Goal: Task Accomplishment & Management: Manage account settings

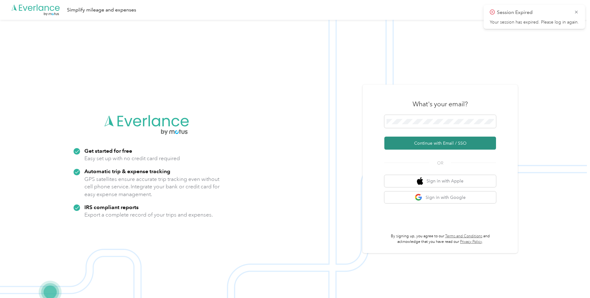
drag, startPoint x: 436, startPoint y: 141, endPoint x: 433, endPoint y: 139, distance: 3.7
click at [434, 140] on button "Continue with Email / SSO" at bounding box center [440, 143] width 112 height 13
click at [440, 145] on button "Continue with Email / SSO" at bounding box center [440, 143] width 112 height 13
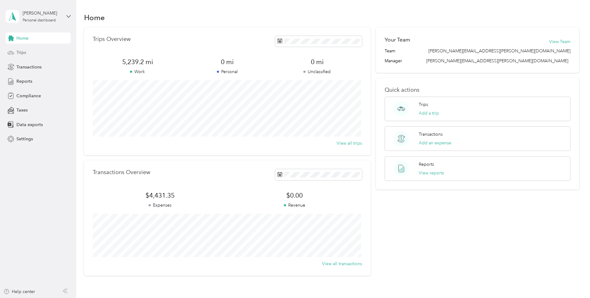
click at [19, 51] on span "Trips" at bounding box center [21, 52] width 10 height 7
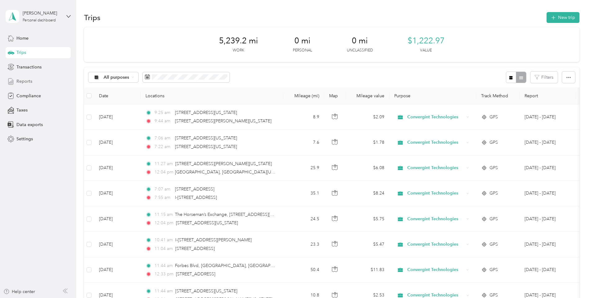
click at [26, 81] on span "Reports" at bounding box center [24, 81] width 16 height 7
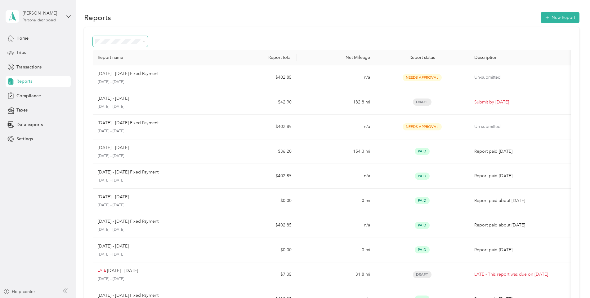
click at [145, 44] on span at bounding box center [143, 41] width 5 height 7
click at [144, 40] on icon at bounding box center [144, 41] width 3 height 3
click at [212, 40] on div at bounding box center [332, 41] width 478 height 11
click at [203, 22] on div "Reports New Report" at bounding box center [331, 17] width 495 height 13
click at [33, 96] on span "Compliance" at bounding box center [28, 96] width 25 height 7
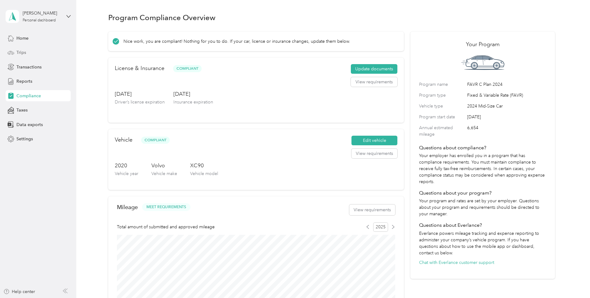
click at [23, 51] on span "Trips" at bounding box center [21, 52] width 10 height 7
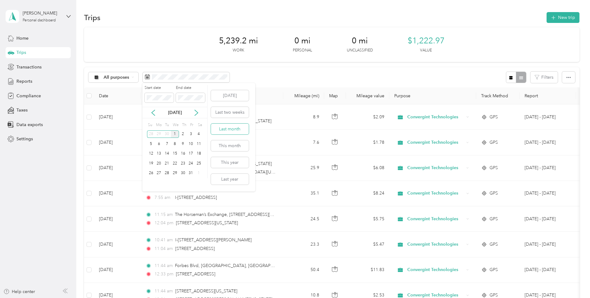
click at [226, 128] on button "Last month" at bounding box center [230, 129] width 38 height 11
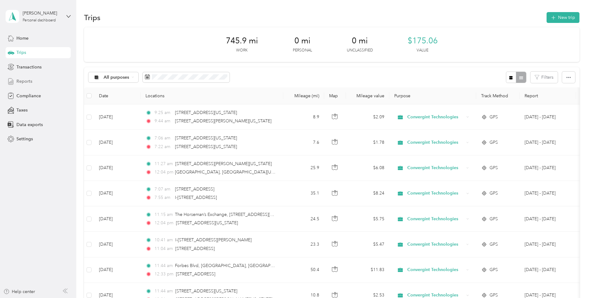
click at [25, 81] on span "Reports" at bounding box center [24, 81] width 16 height 7
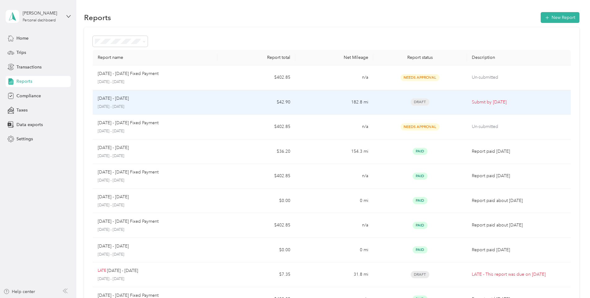
click at [145, 102] on div "Sep 1 - 30, 2025 September 1 - 30, 2025" at bounding box center [155, 102] width 115 height 15
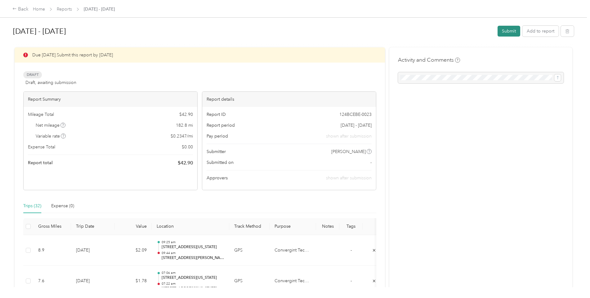
click at [508, 29] on button "Submit" at bounding box center [509, 31] width 23 height 11
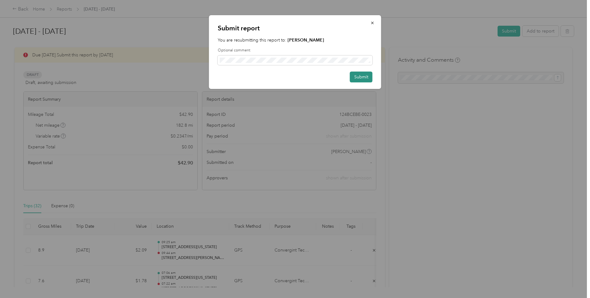
click at [362, 76] on button "Submit" at bounding box center [361, 77] width 23 height 11
